Goal: Task Accomplishment & Management: Use online tool/utility

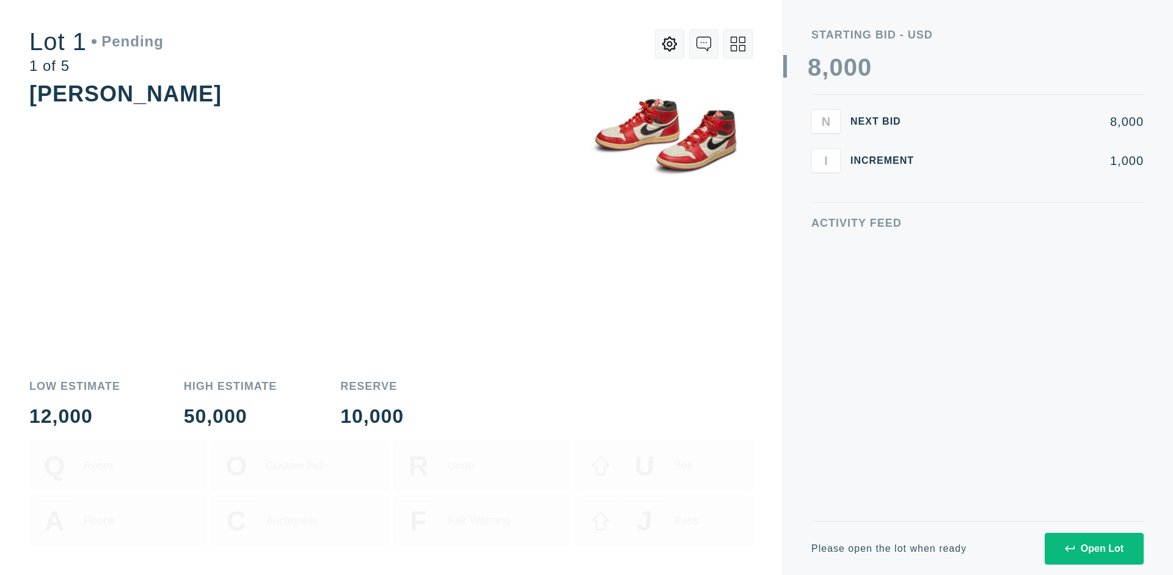
click at [1093, 548] on div "Open Lot" at bounding box center [1093, 548] width 59 height 11
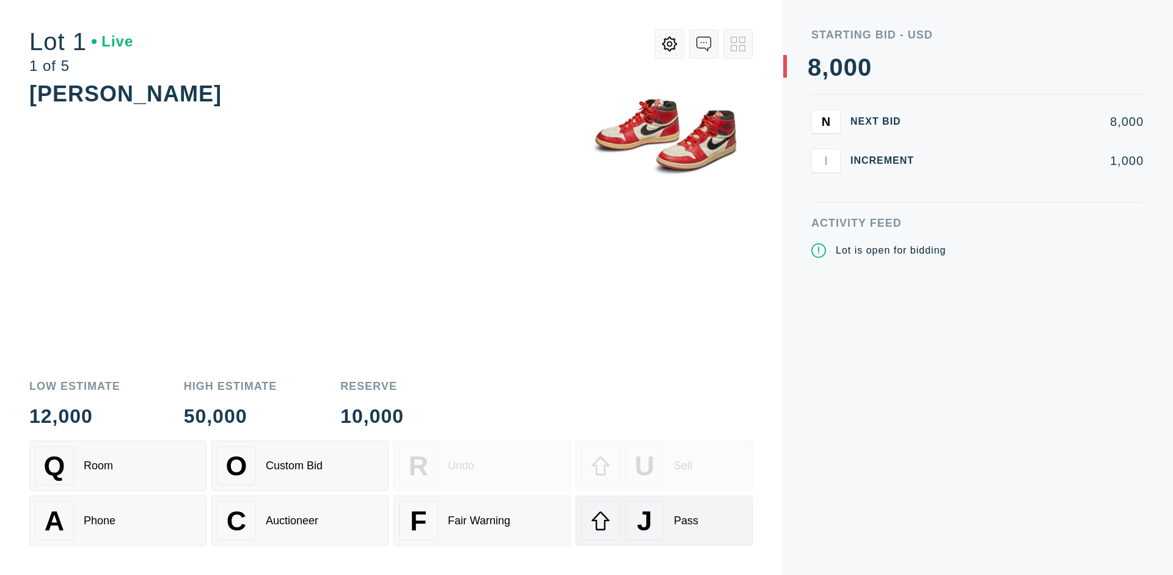
click at [664, 520] on div "J Pass" at bounding box center [664, 520] width 166 height 39
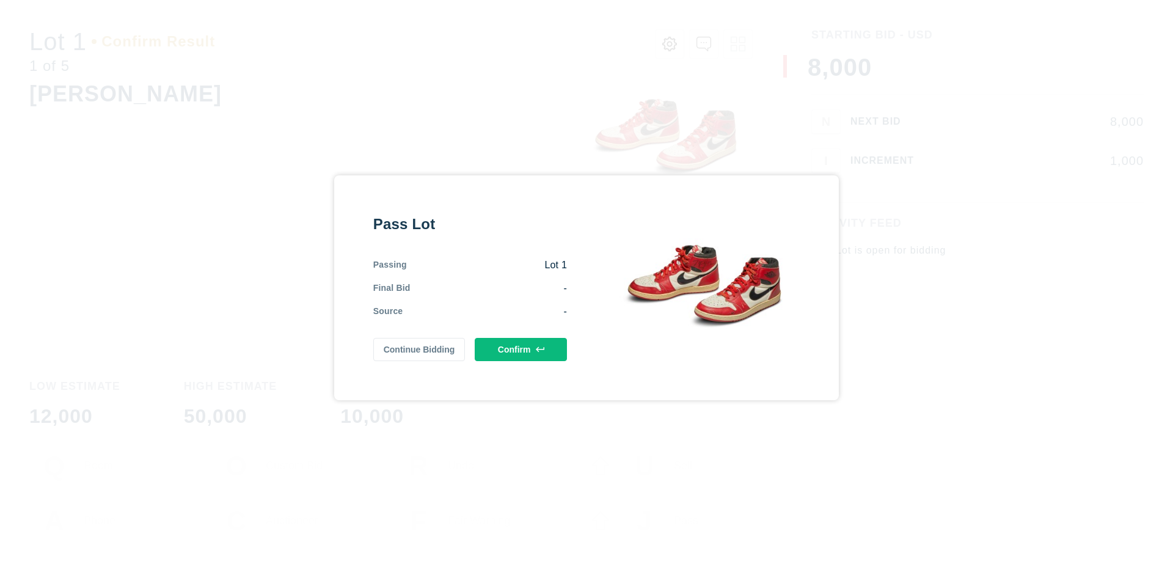
click at [521, 347] on button "Confirm" at bounding box center [521, 349] width 92 height 23
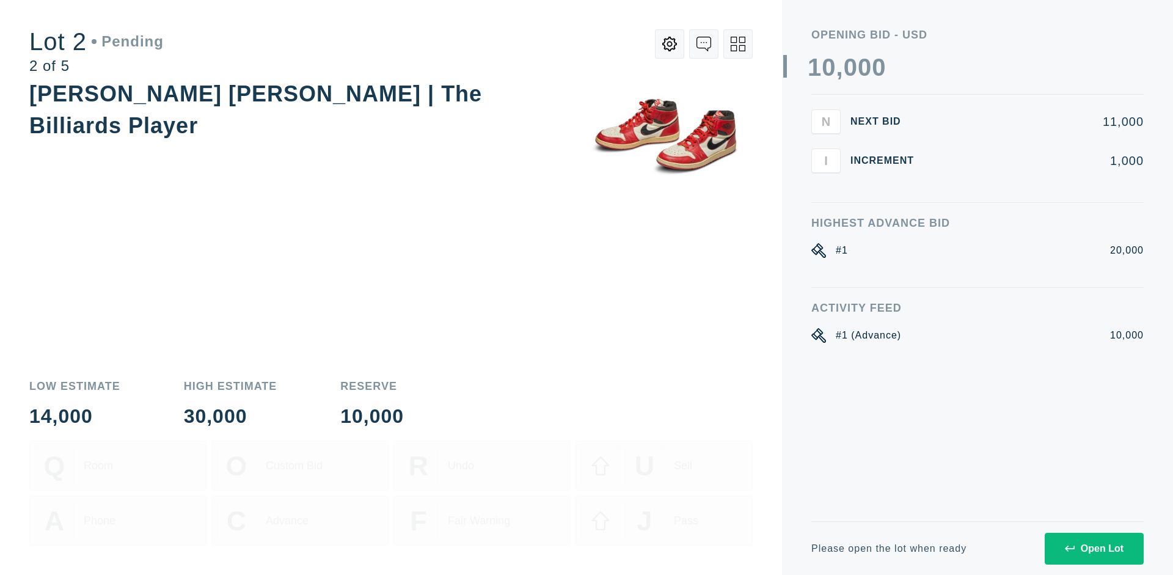
click at [1093, 548] on div "Open Lot" at bounding box center [1093, 548] width 59 height 11
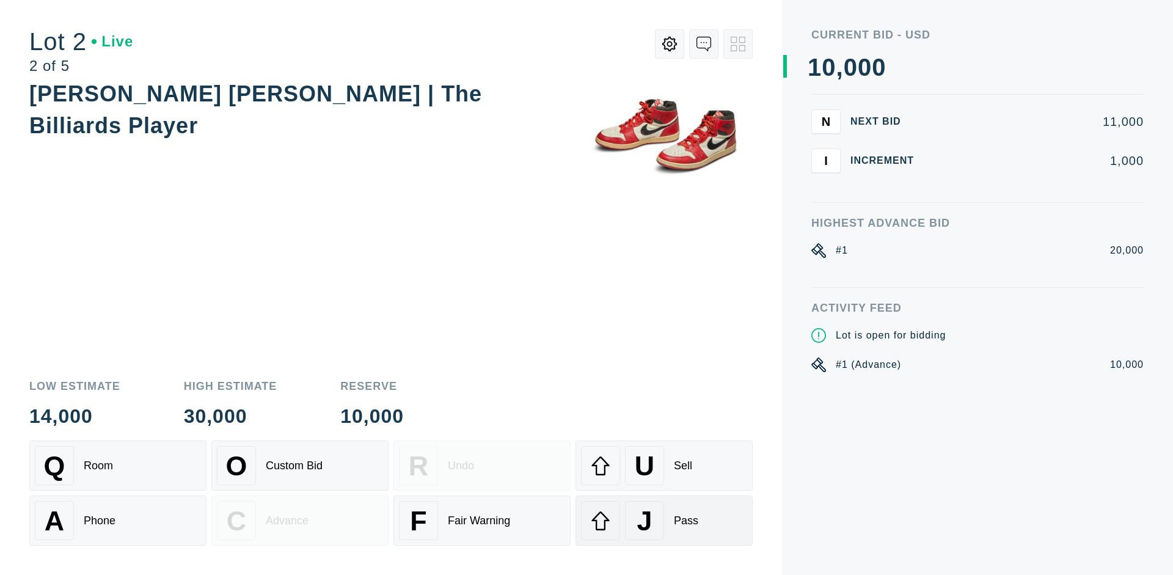
click at [664, 520] on div "J Pass" at bounding box center [664, 520] width 166 height 39
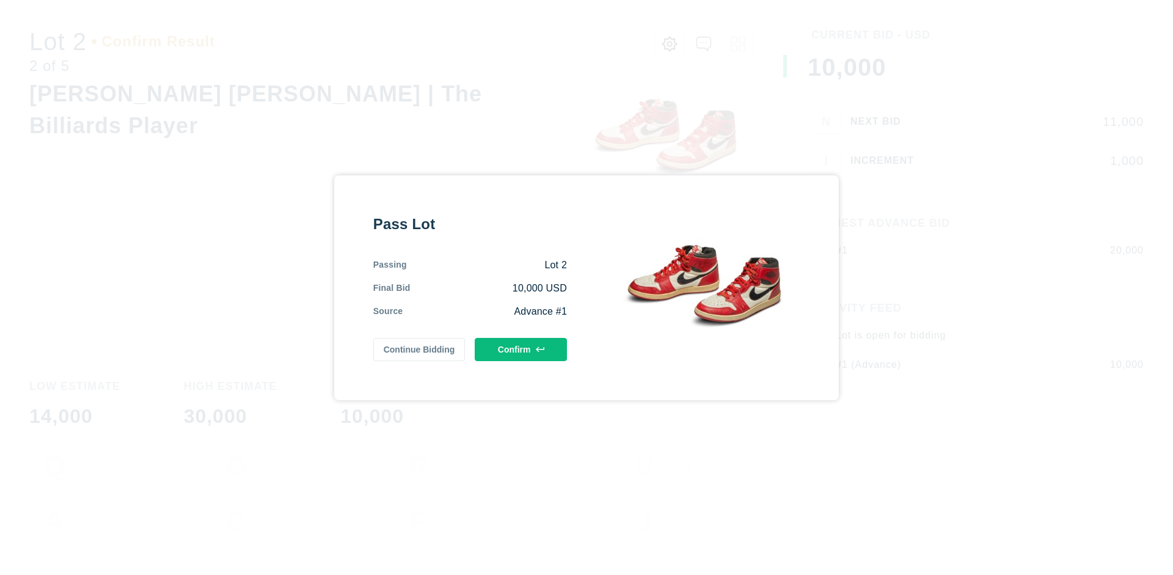
click at [521, 346] on button "Confirm" at bounding box center [521, 349] width 92 height 23
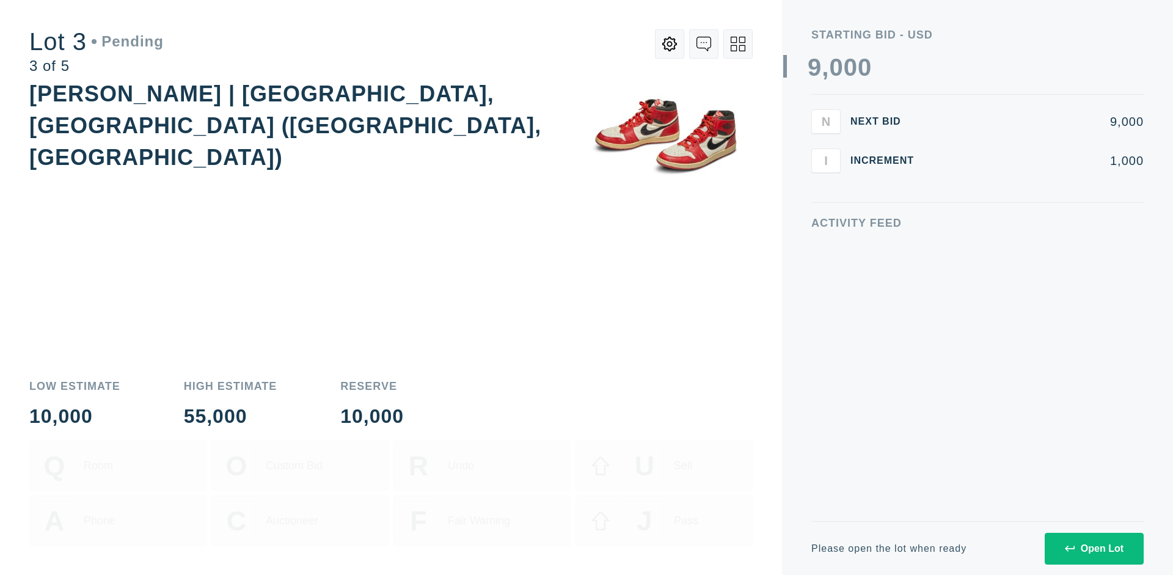
click at [1093, 548] on div "Open Lot" at bounding box center [1093, 548] width 59 height 11
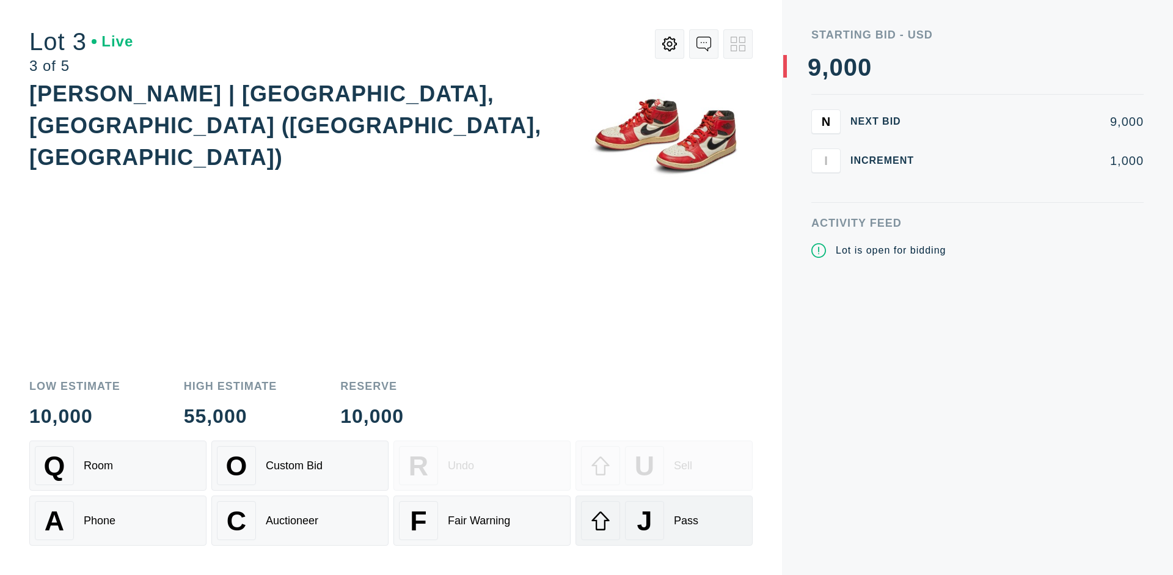
click at [664, 520] on div "J Pass" at bounding box center [664, 520] width 166 height 39
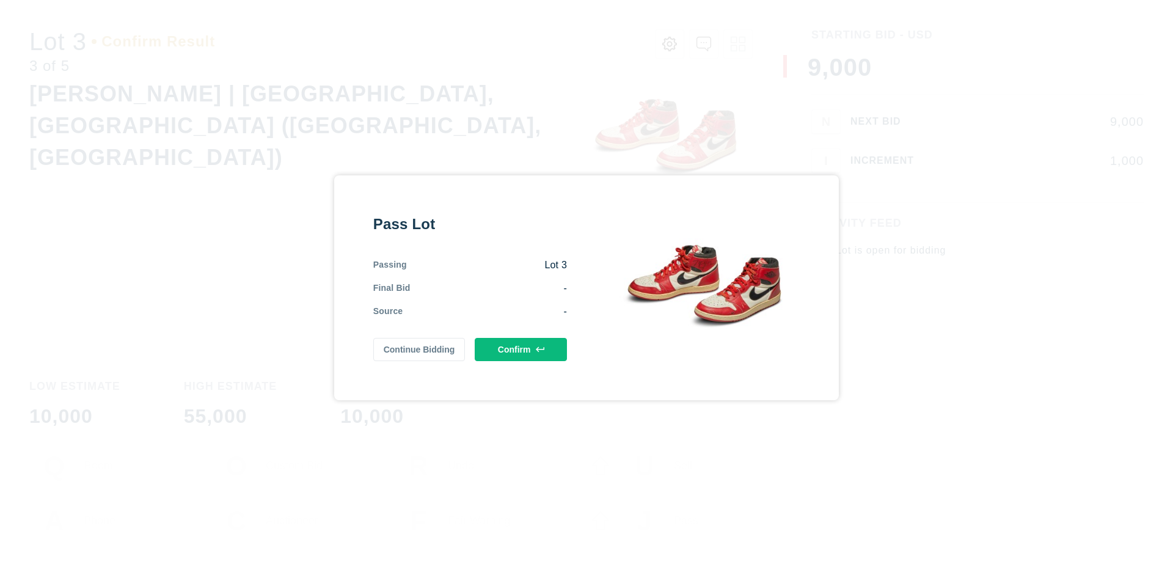
click at [521, 347] on button "Confirm" at bounding box center [521, 349] width 92 height 23
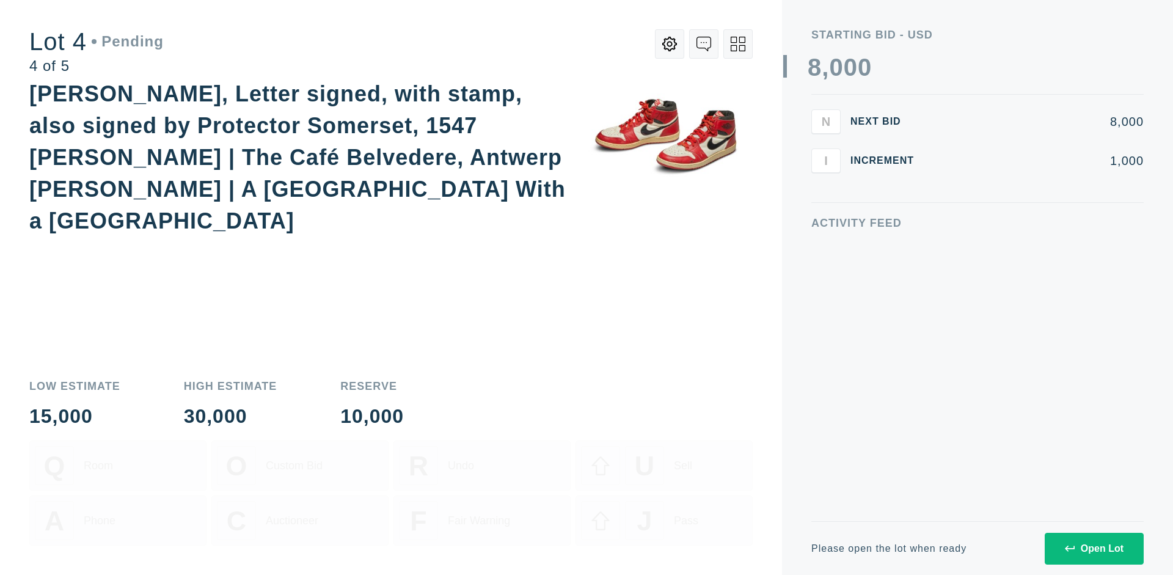
click at [738, 44] on icon at bounding box center [737, 44] width 15 height 15
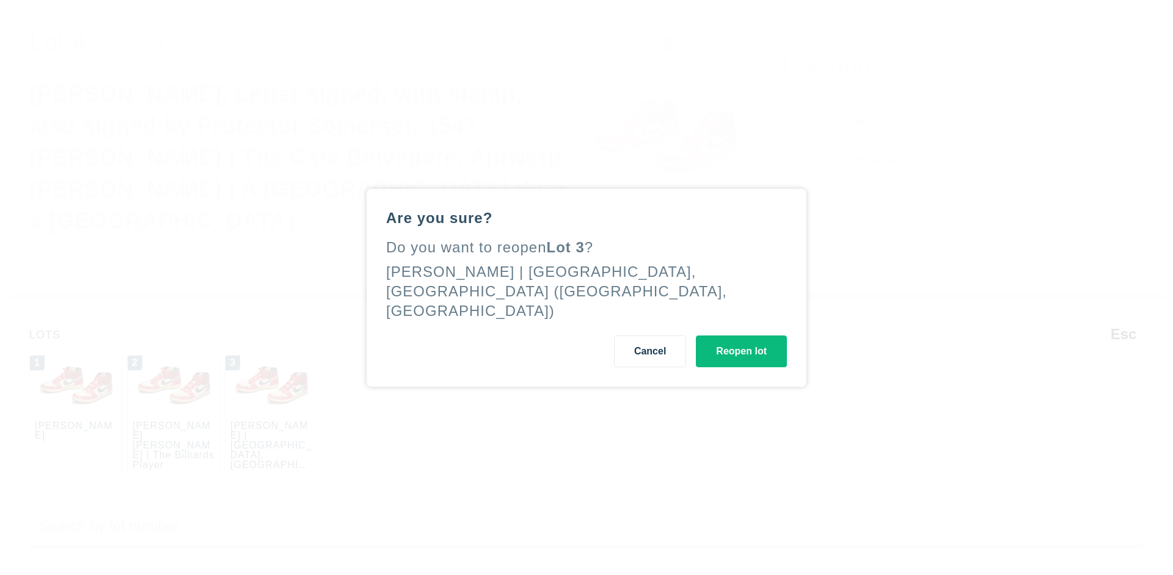
click at [741, 367] on button "Reopen lot" at bounding box center [741, 351] width 91 height 32
